Goal: Task Accomplishment & Management: Manage account settings

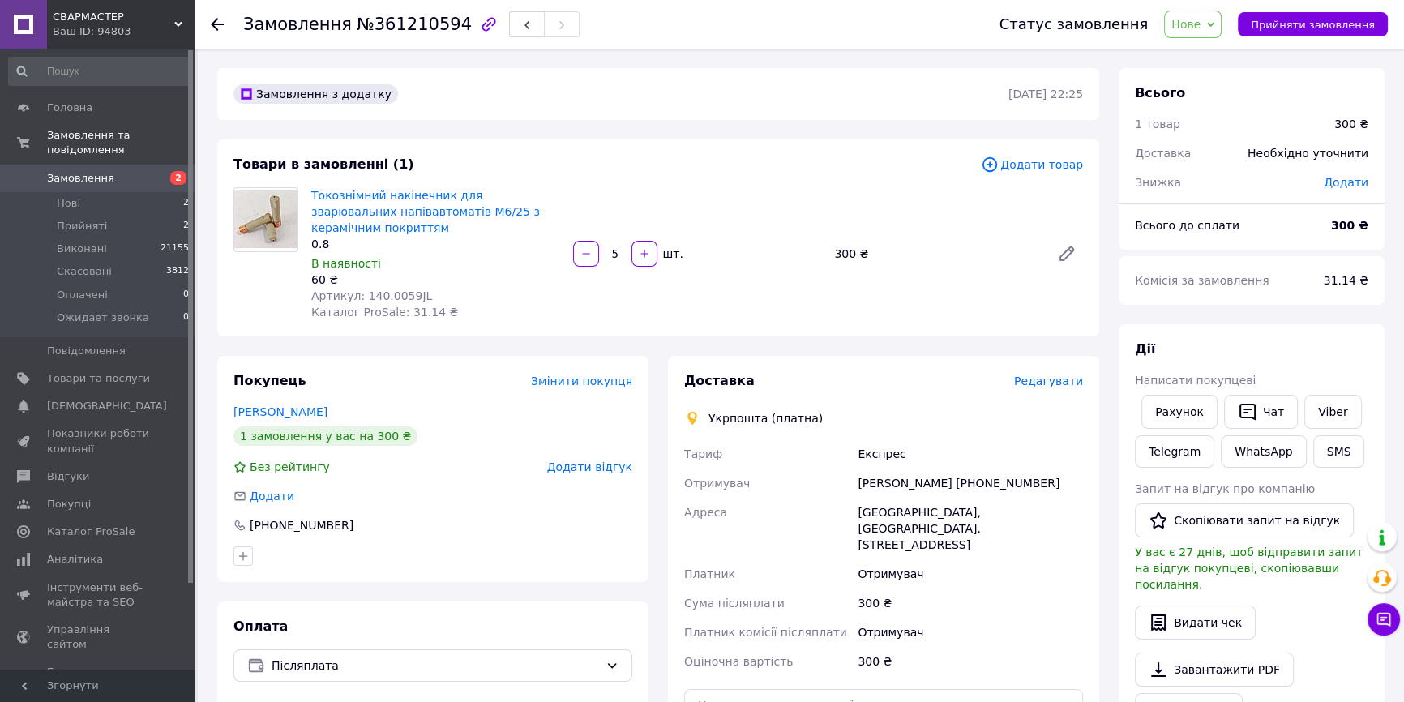
click at [221, 25] on icon at bounding box center [217, 24] width 13 height 13
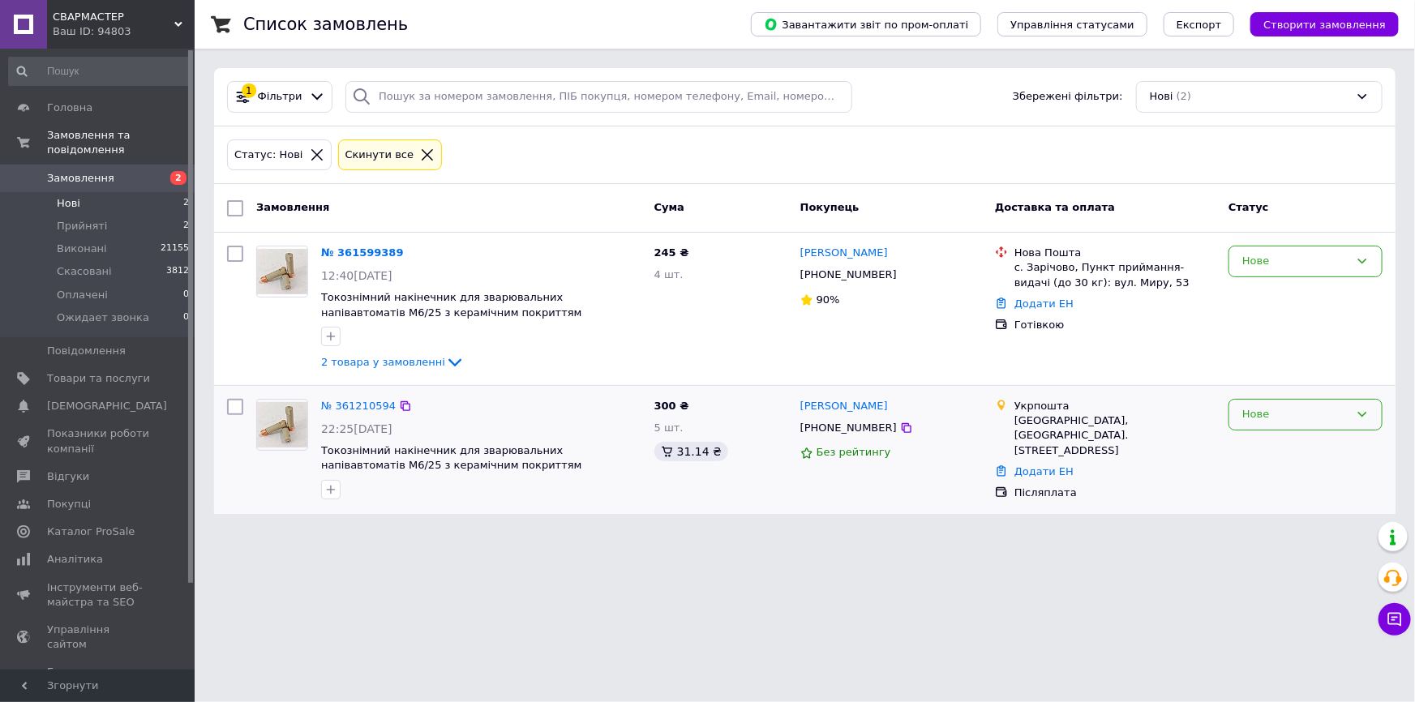
click at [1359, 415] on icon at bounding box center [1362, 414] width 13 height 13
click at [1338, 447] on li "Прийнято" at bounding box center [1305, 449] width 152 height 30
click at [388, 251] on link "№ 361599389" at bounding box center [362, 252] width 83 height 12
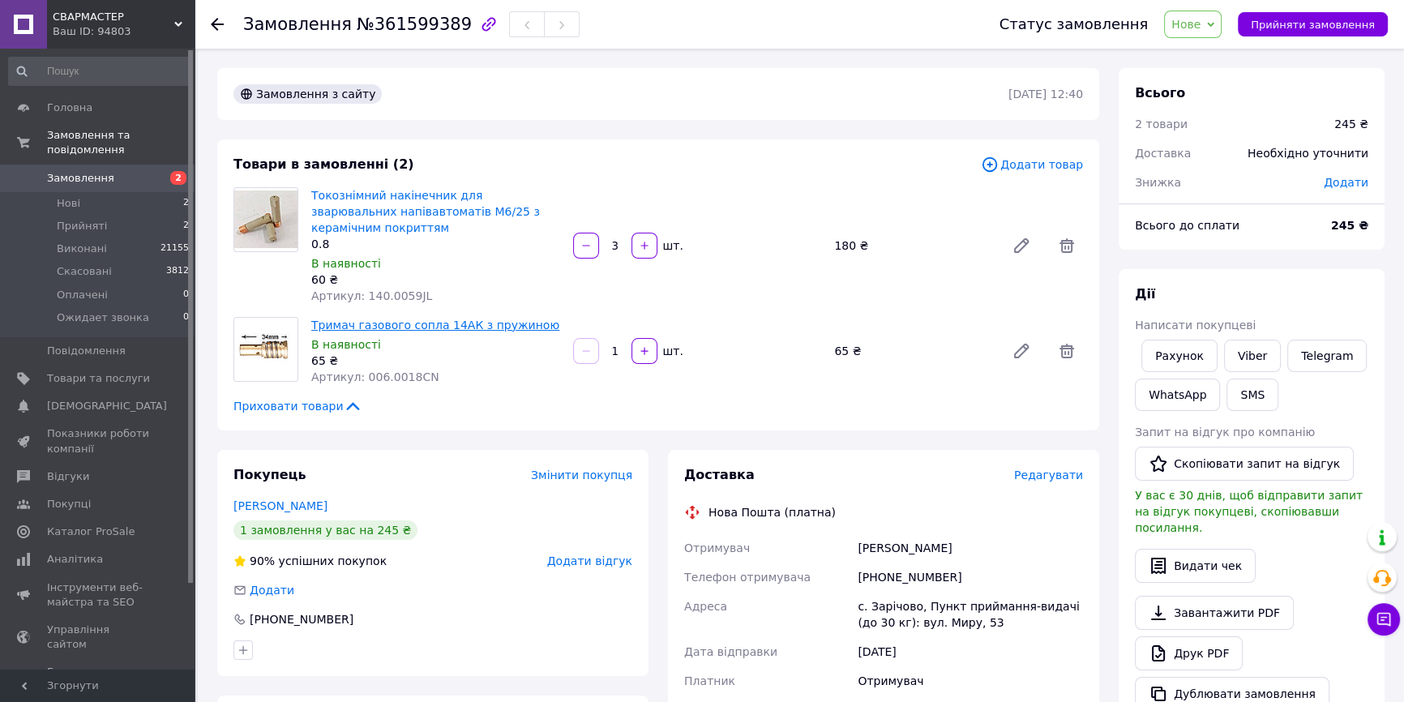
click at [352, 319] on link "Тримач газового сопла 14АК з пружиною" at bounding box center [435, 325] width 248 height 13
